Goal: Task Accomplishment & Management: Manage account settings

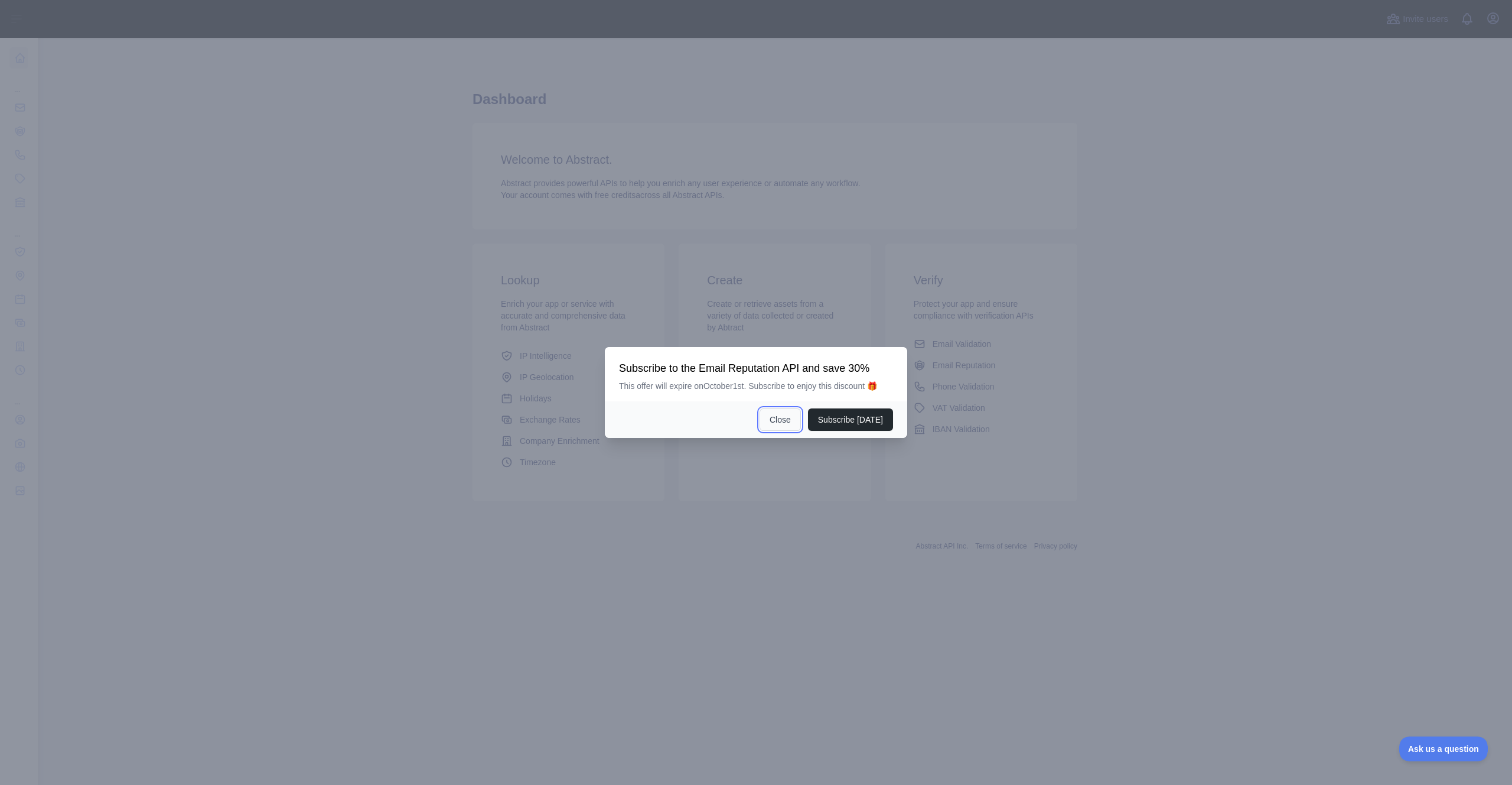
click at [792, 416] on button "Close" at bounding box center [780, 420] width 41 height 23
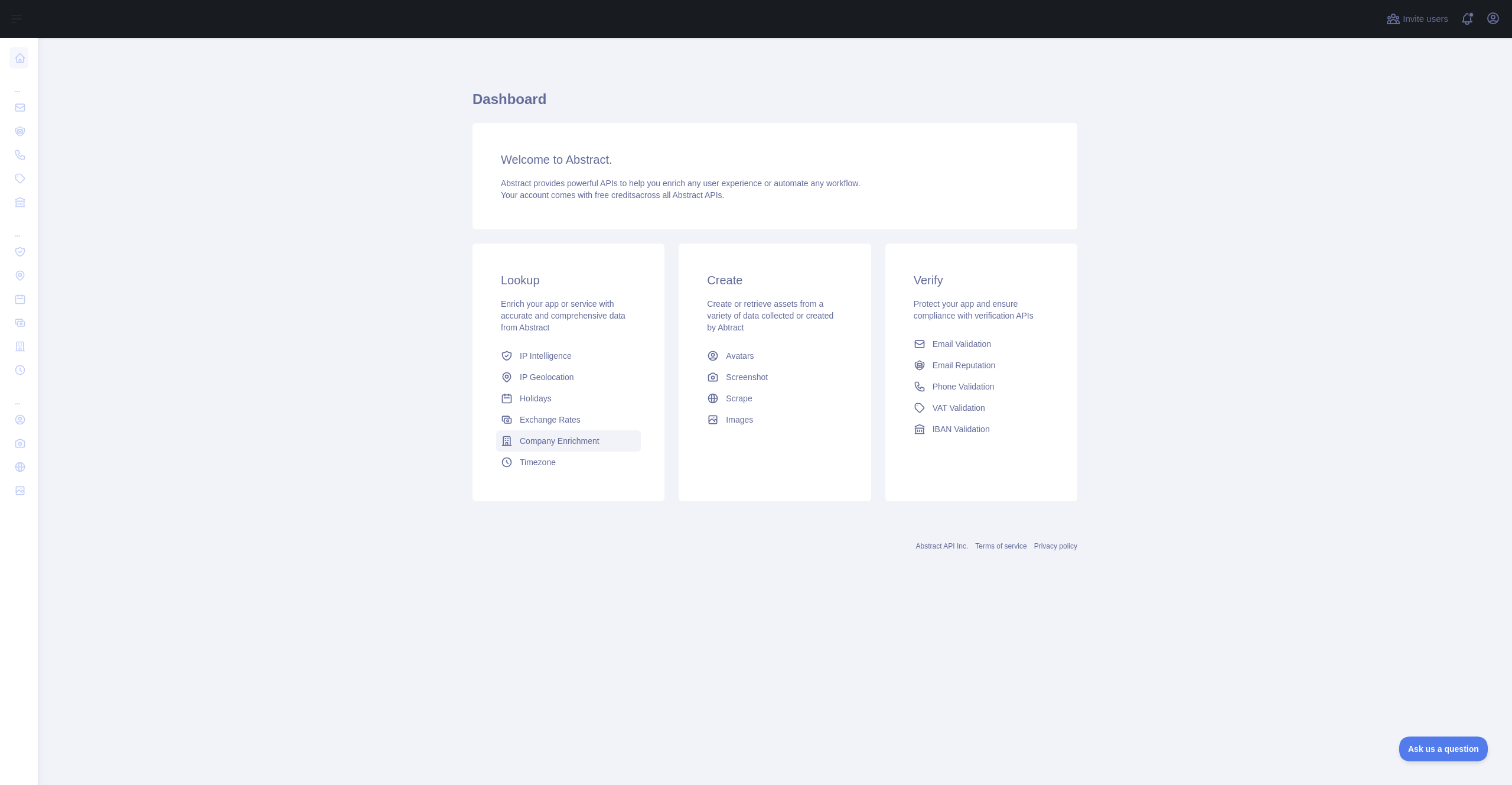
click at [577, 438] on span "Company Enrichment" at bounding box center [560, 441] width 80 height 11
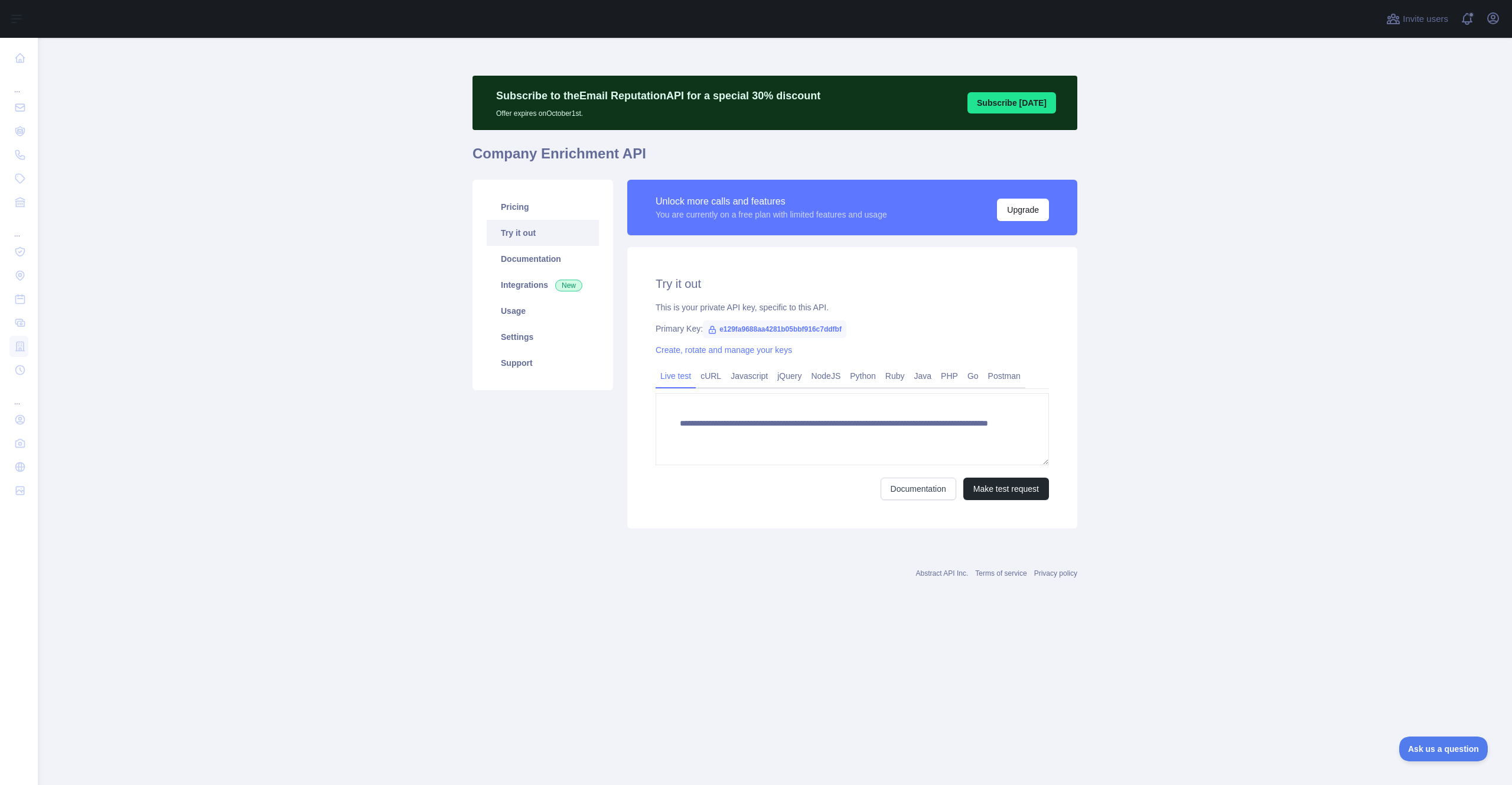
click at [765, 282] on h2 "Try it out" at bounding box center [852, 283] width 394 height 16
click at [767, 328] on span "e129fa9688aa4281b05bbf916c7ddfbf" at bounding box center [774, 329] width 144 height 18
click at [714, 328] on icon at bounding box center [712, 329] width 7 height 7
click at [693, 352] on link "Create, rotate and manage your keys" at bounding box center [723, 350] width 136 height 10
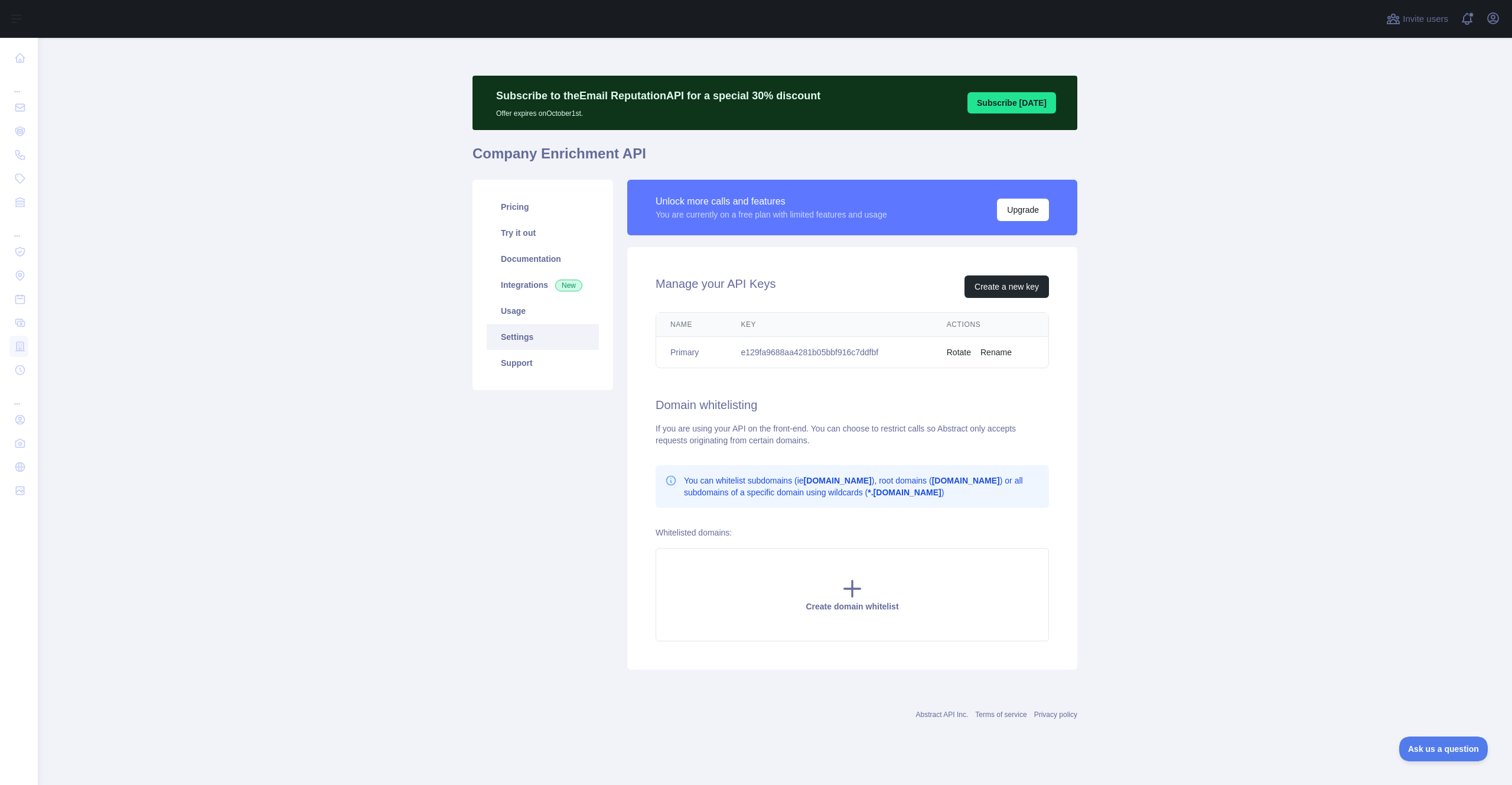
click at [805, 348] on td "e129fa9688aa4281b05bbf916c7ddfbf" at bounding box center [829, 352] width 205 height 31
copy td "e129fa9688aa4281b05bbf916c7ddfbf"
